Goal: Check status

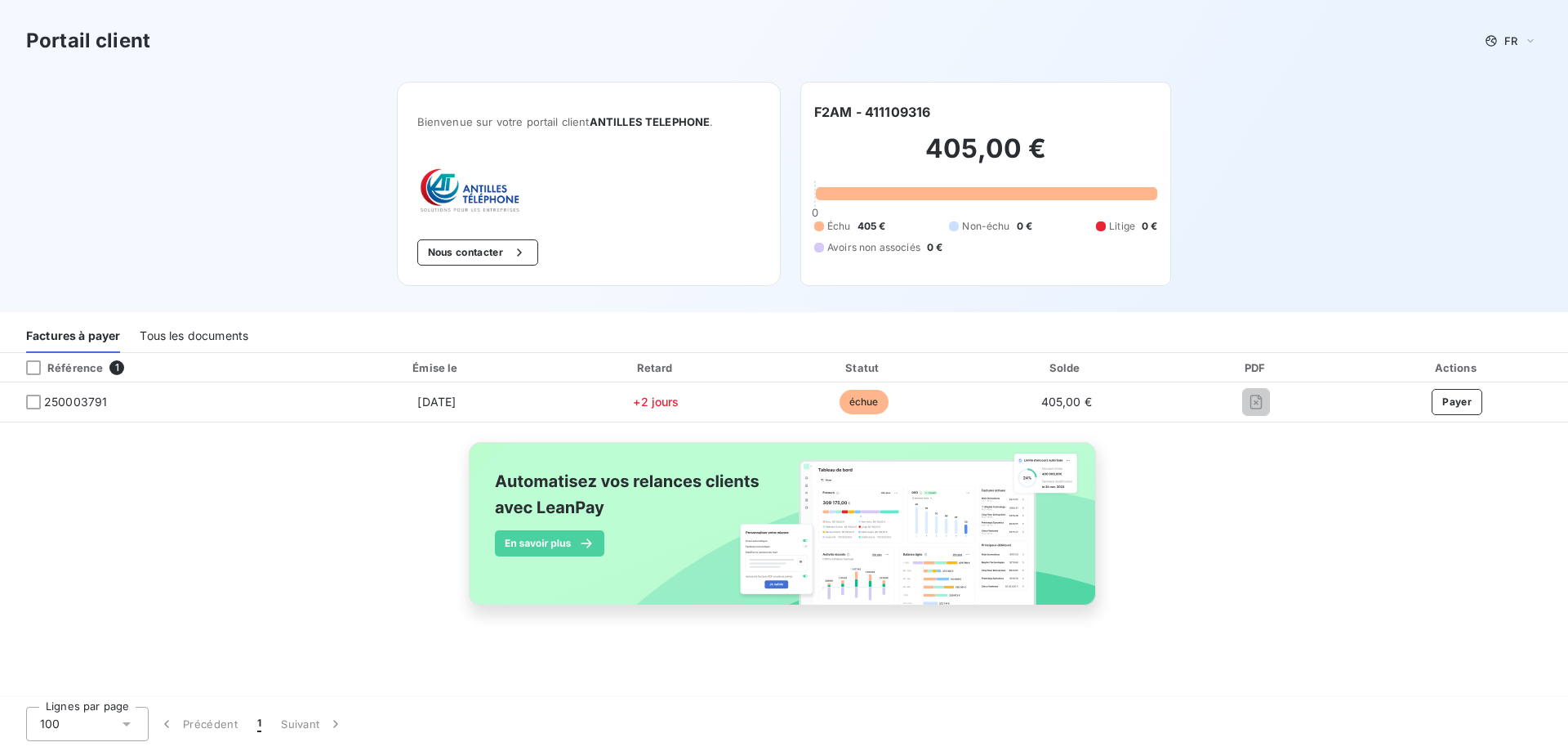
click at [175, 330] on div "Tous les documents" at bounding box center [194, 336] width 109 height 34
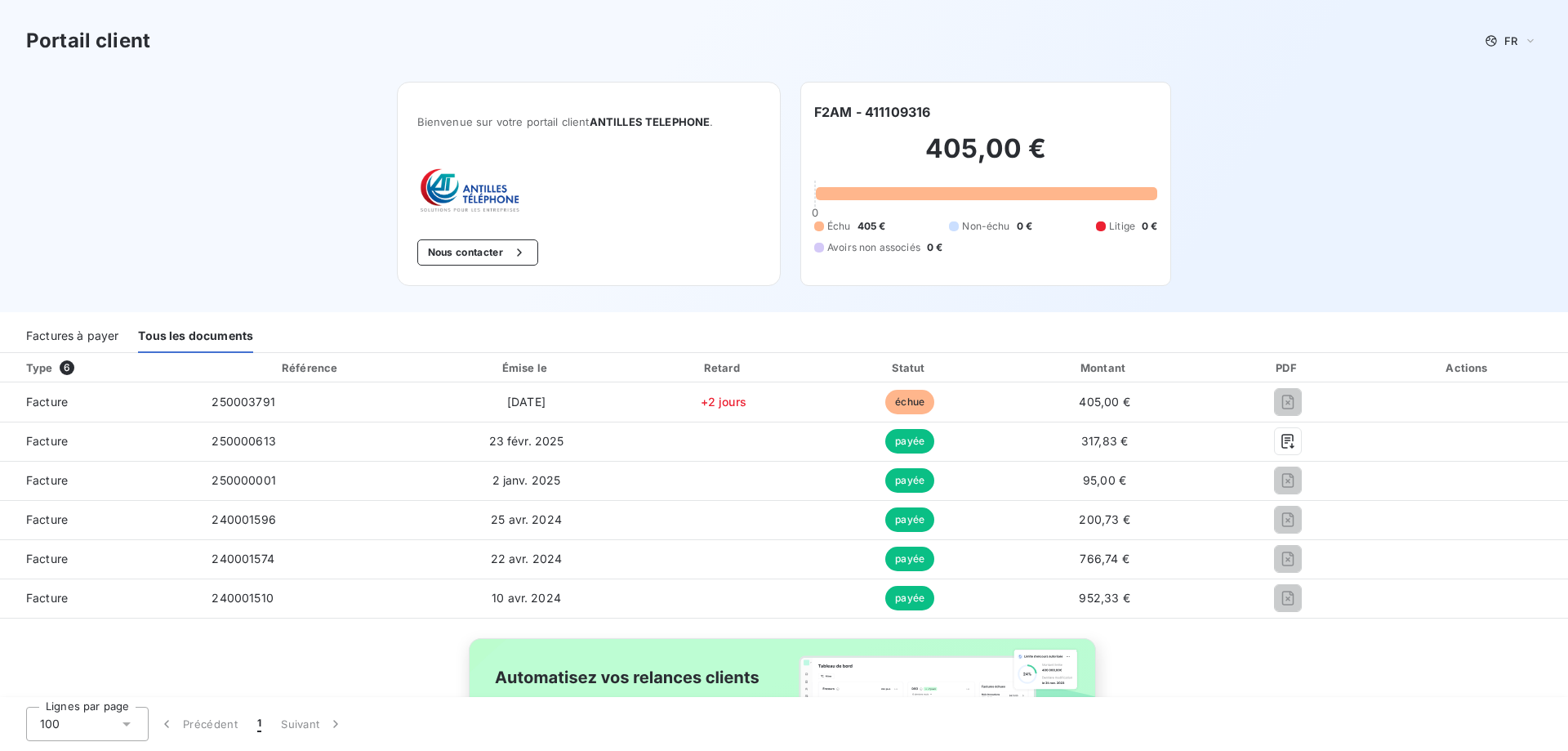
click at [100, 335] on div "Factures à payer" at bounding box center [73, 336] width 93 height 34
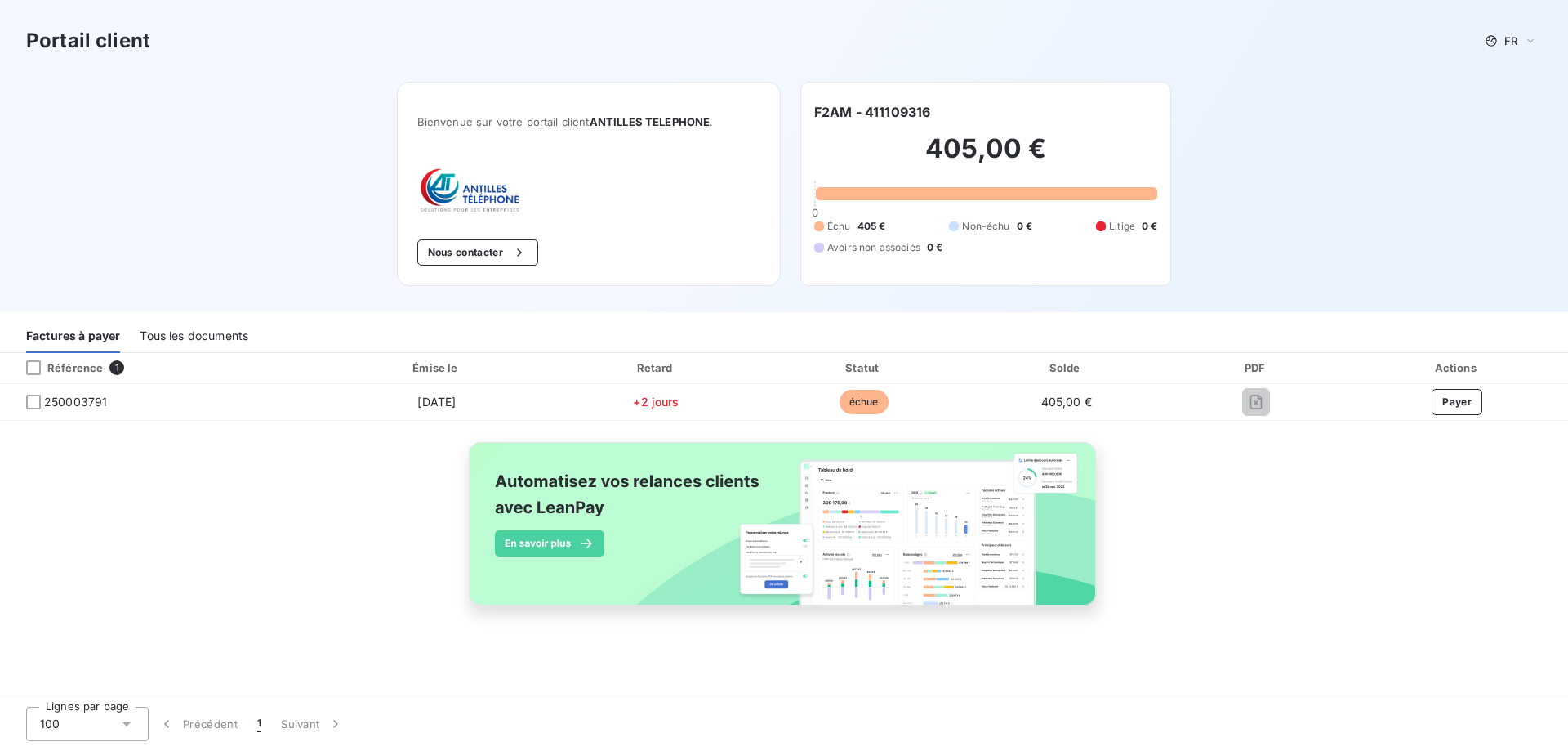
click at [853, 585] on img at bounding box center [784, 532] width 660 height 201
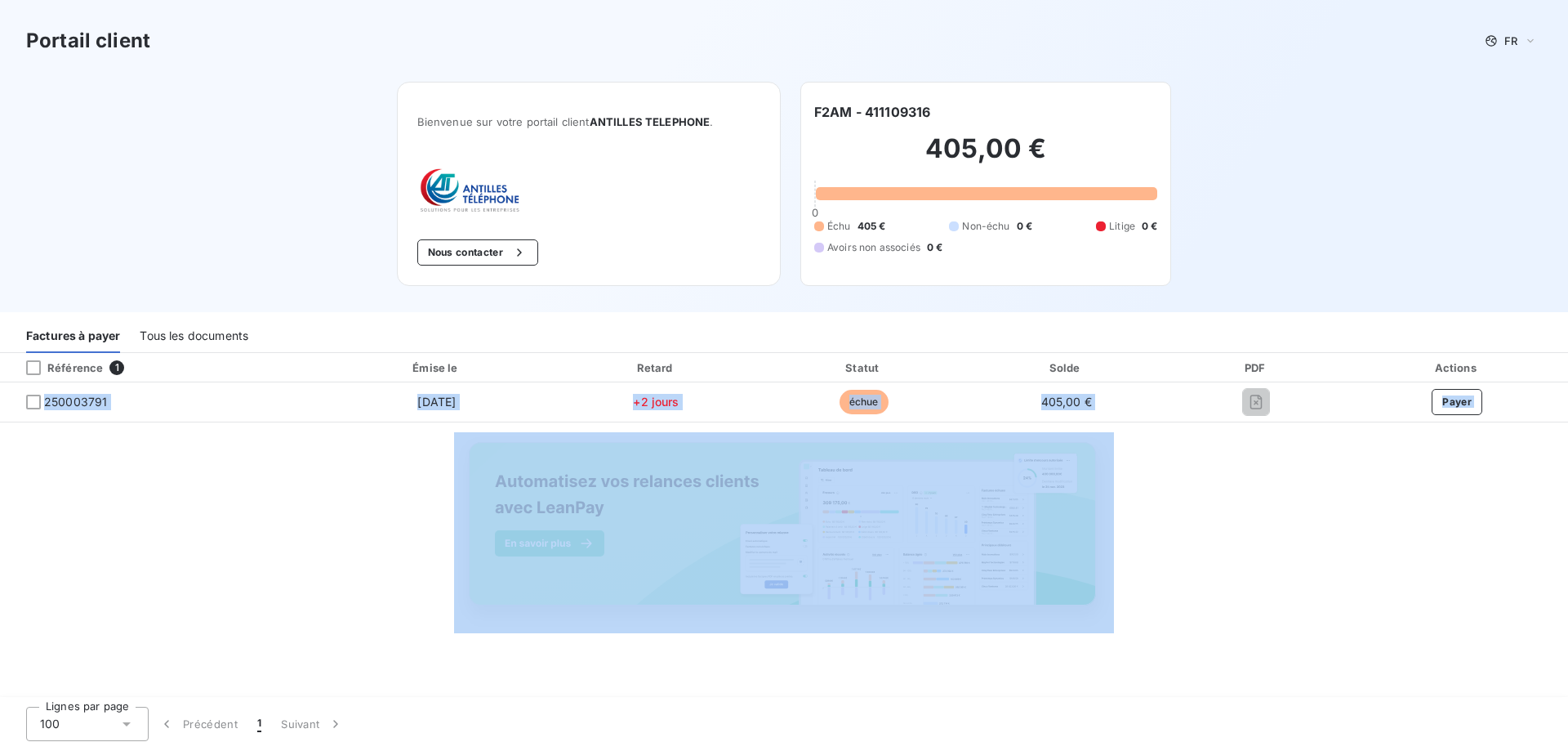
drag, startPoint x: 518, startPoint y: 471, endPoint x: 526, endPoint y: 459, distance: 14.4
click at [521, 476] on div "Portail client FR Bienvenue sur votre portail client ANTILLES TELEPHONE . Nous …" at bounding box center [784, 376] width 1568 height 751
click at [114, 598] on div "Référence 1 Émise le Retard Statut Solde PDF Actions 250003791 [DATE] +2 jours …" at bounding box center [784, 498] width 1568 height 290
